Goal: Task Accomplishment & Management: Complete application form

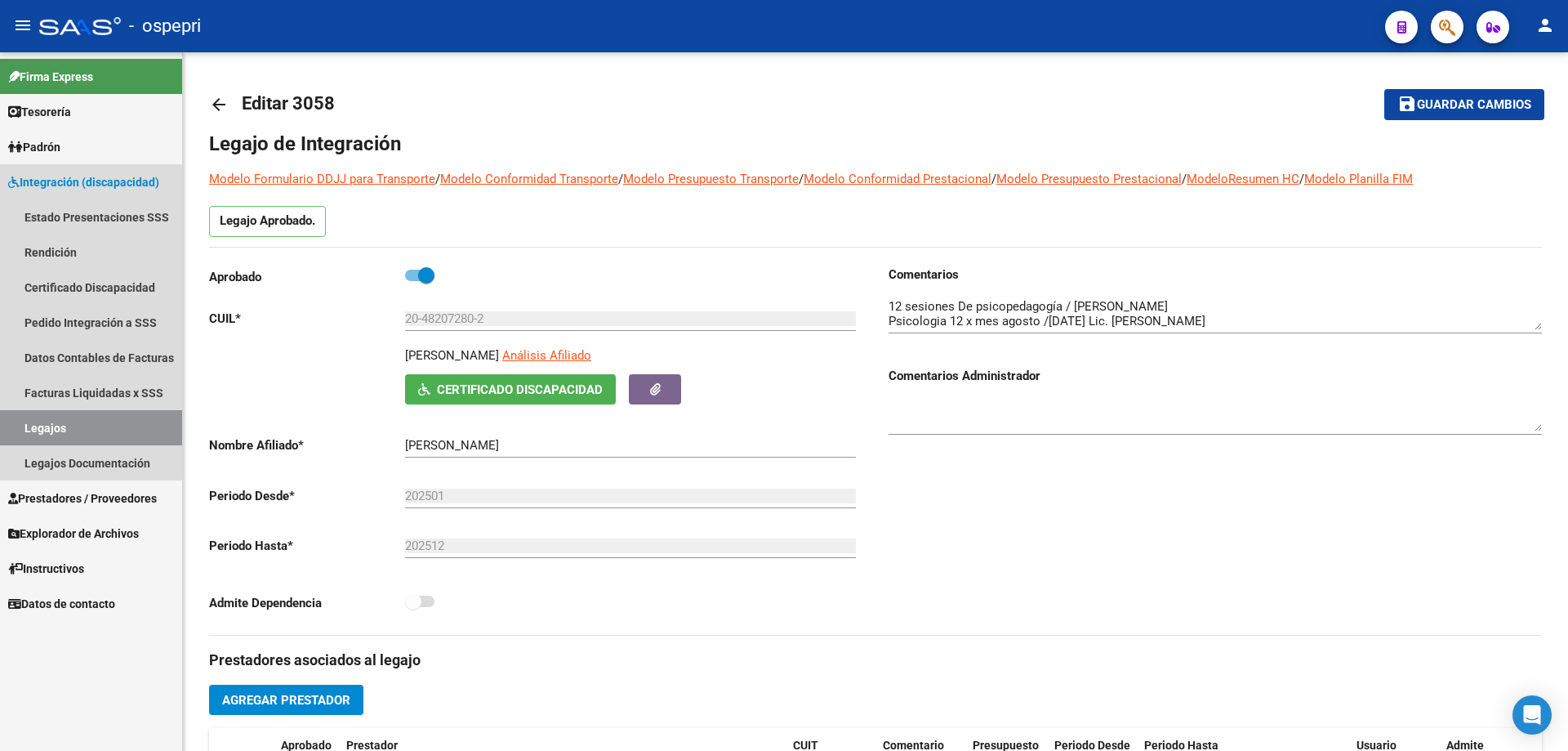
click at [58, 422] on link "Legajos" at bounding box center [91, 427] width 182 height 35
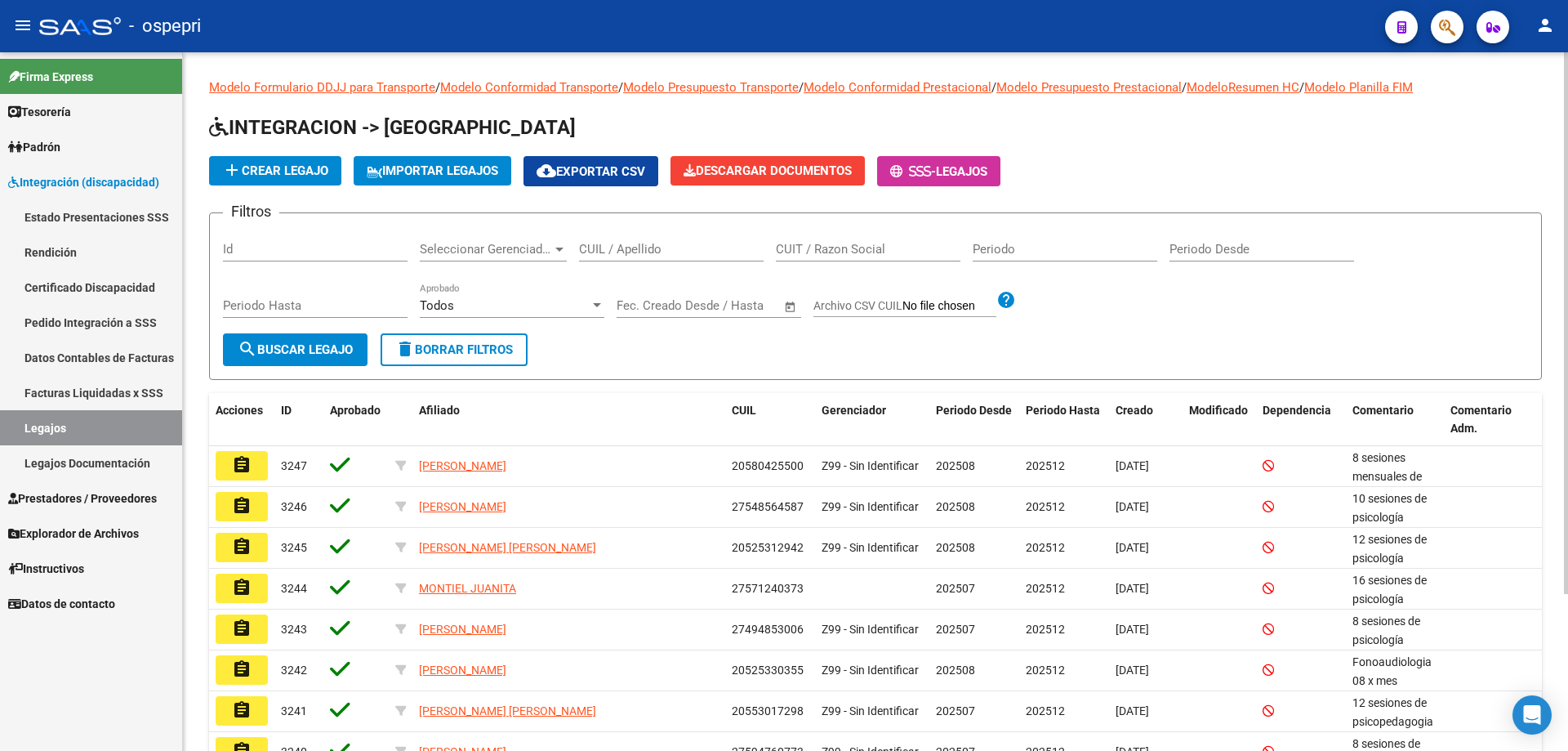
click at [612, 247] on input "CUIL / Apellido" at bounding box center [671, 249] width 185 height 15
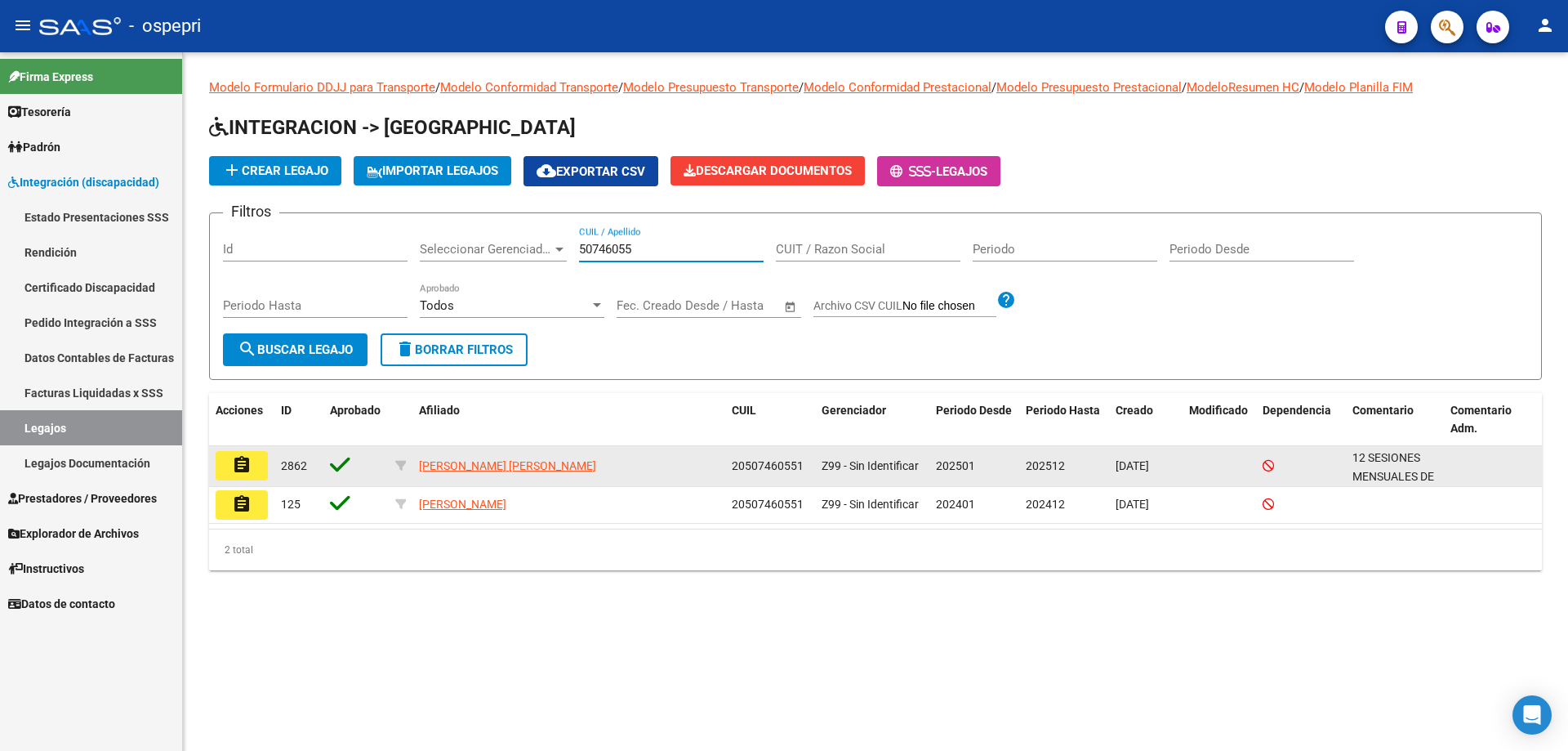
type input "50746055"
click at [257, 473] on button "assignment" at bounding box center [242, 465] width 52 height 30
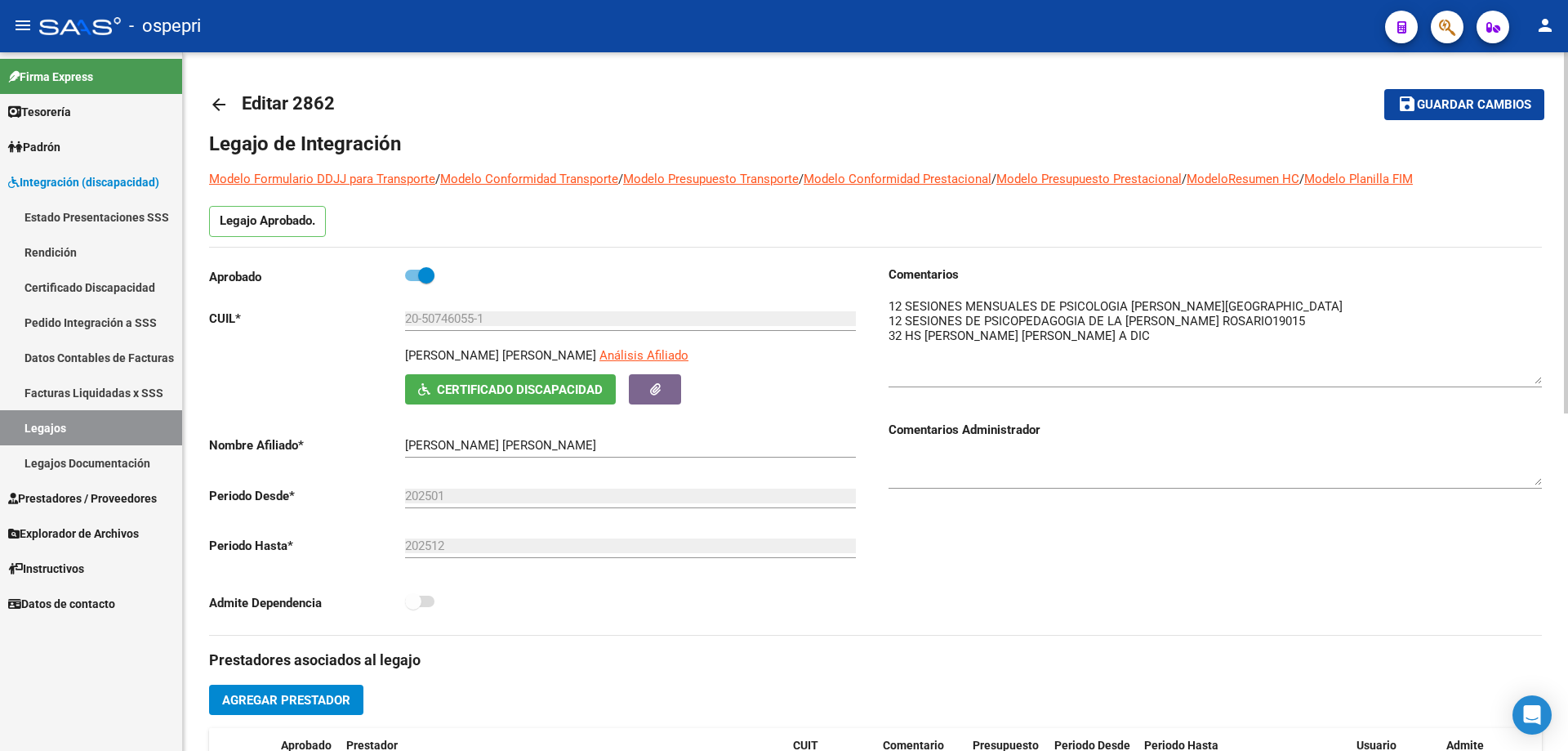
drag, startPoint x: 1534, startPoint y: 319, endPoint x: 1534, endPoint y: 373, distance: 54.0
click at [1534, 373] on textarea at bounding box center [1215, 340] width 654 height 86
click at [1192, 341] on textarea at bounding box center [1215, 340] width 654 height 86
type textarea "12 SESIONES MENSUALES DE PSICOLOGIA [PERSON_NAME][GEOGRAPHIC_DATA] 12 SESIONES …"
